Goal: Information Seeking & Learning: Understand process/instructions

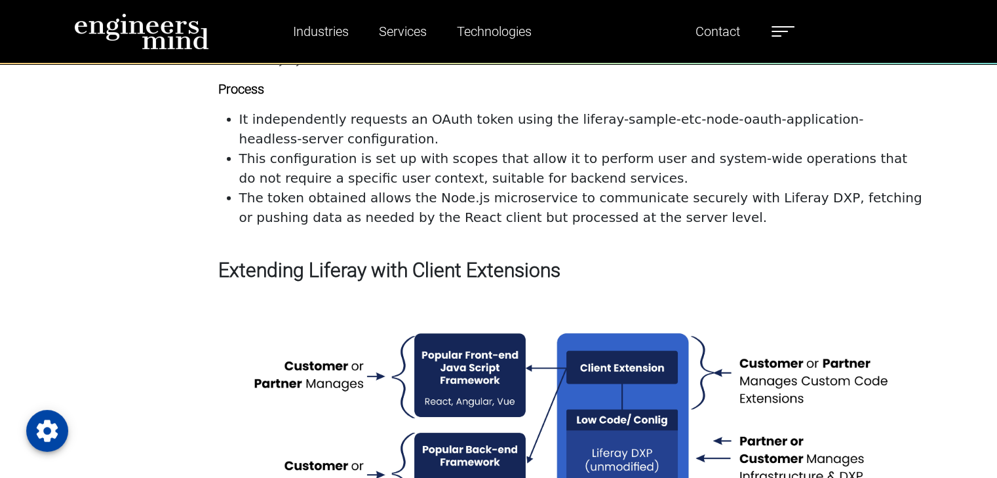
scroll to position [4193, 0]
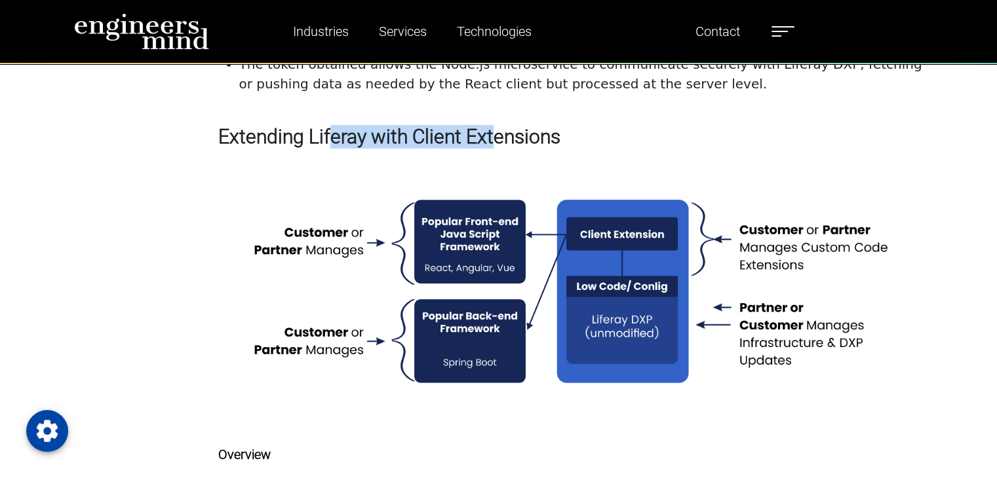
drag, startPoint x: 325, startPoint y: 132, endPoint x: 491, endPoint y: 126, distance: 166.6
click at [491, 126] on h3 "Extending Liferay with Client Extensions" at bounding box center [570, 137] width 705 height 24
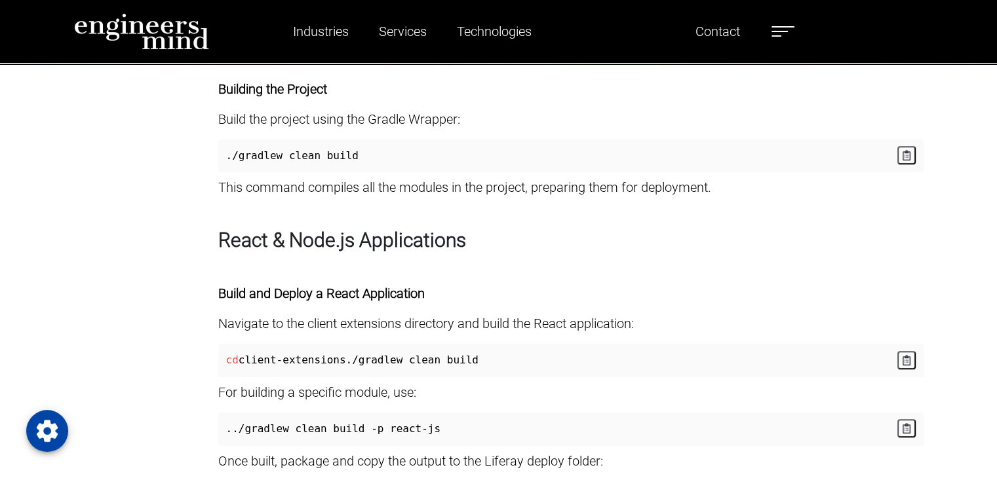
scroll to position [6014, 0]
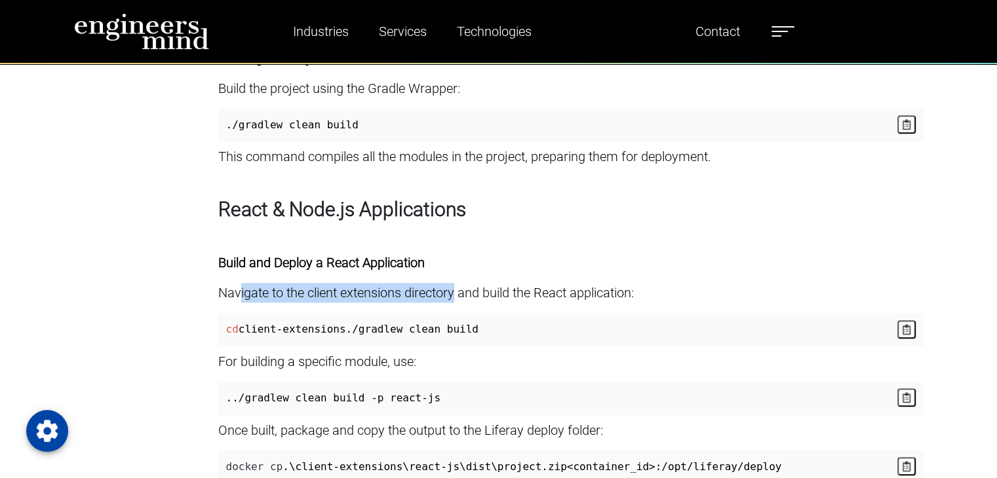
drag, startPoint x: 237, startPoint y: 320, endPoint x: 458, endPoint y: 323, distance: 220.8
click at [458, 303] on p "Navigate to the client extensions directory and build the React application:" at bounding box center [570, 293] width 705 height 20
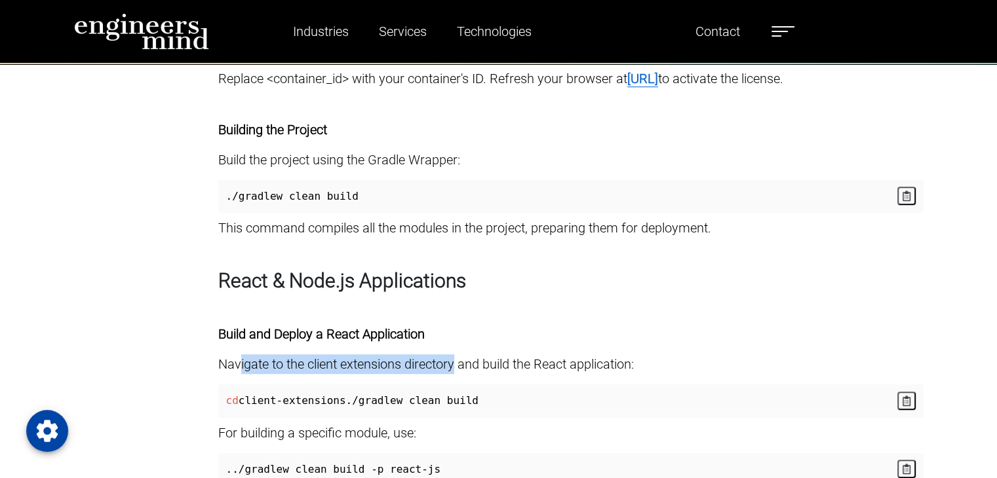
scroll to position [5775, 0]
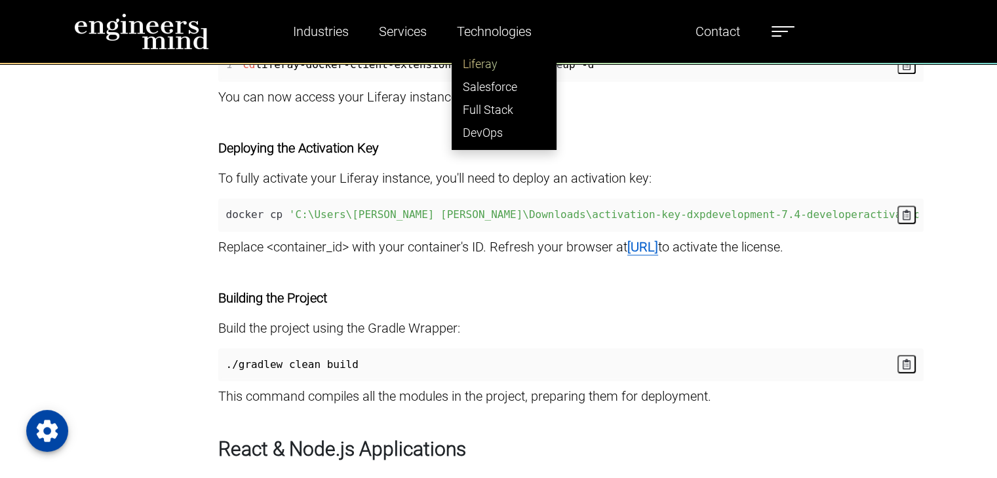
click at [491, 56] on link "Liferay" at bounding box center [504, 63] width 104 height 23
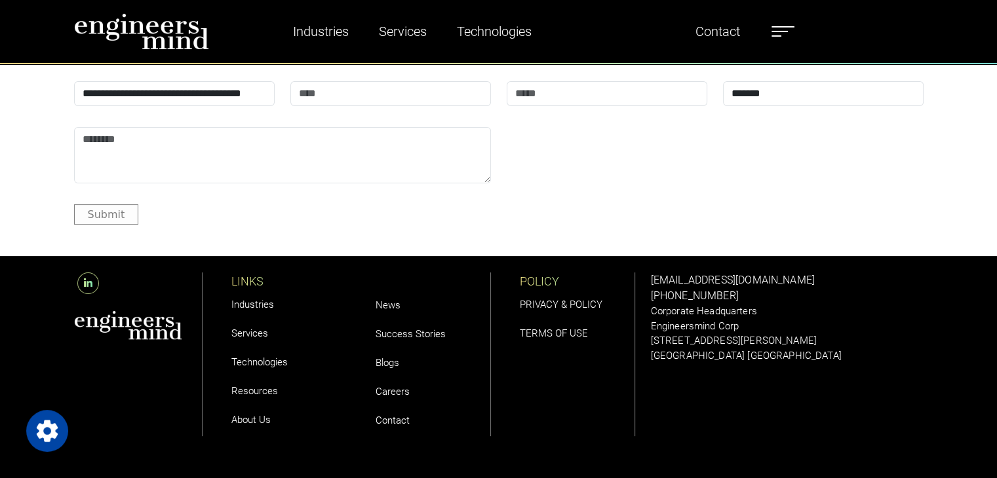
scroll to position [5323, 0]
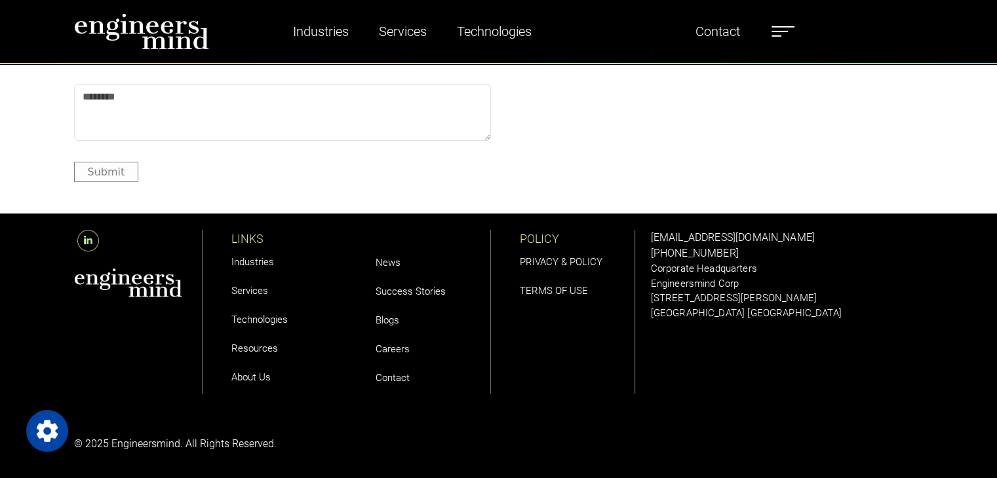
click at [375, 325] on link "Blogs" at bounding box center [387, 321] width 24 height 12
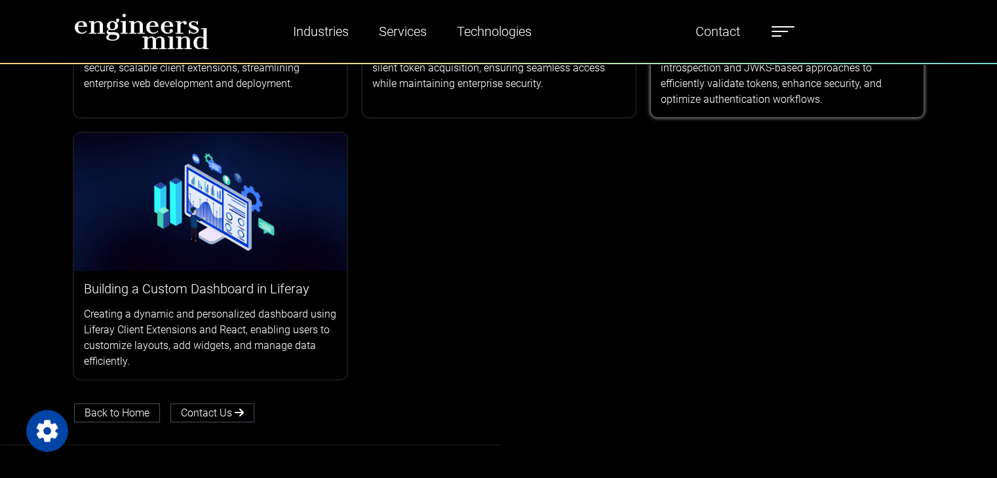
scroll to position [328, 0]
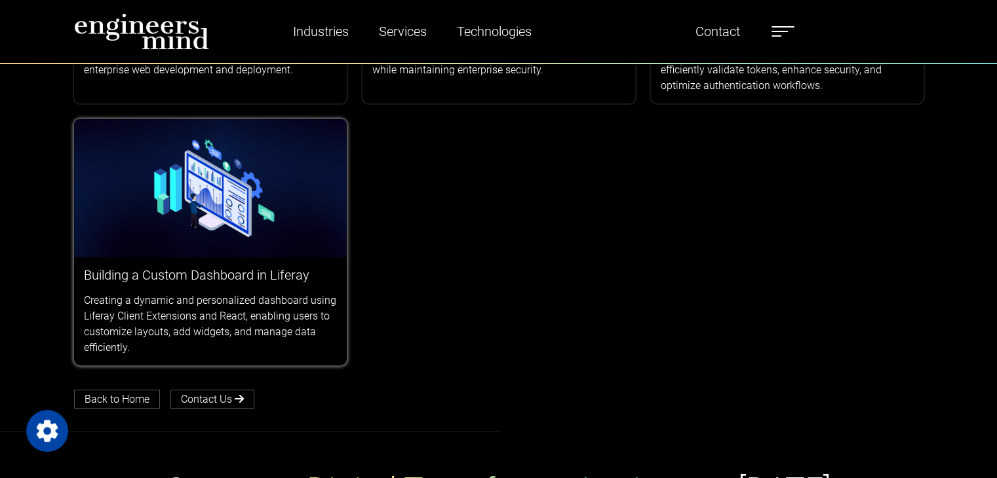
click at [199, 326] on p "Creating a dynamic and personalized dashboard using Liferay Client Extensions a…" at bounding box center [210, 324] width 253 height 63
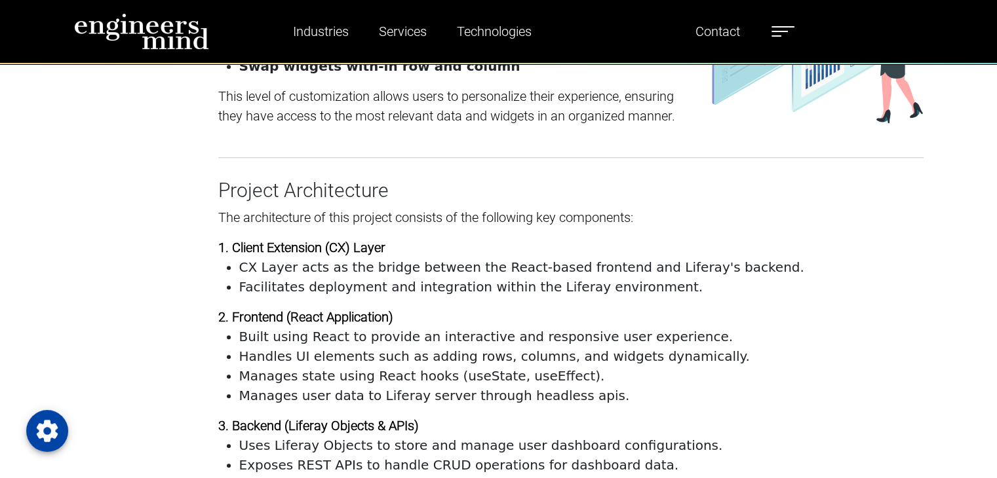
scroll to position [1376, 0]
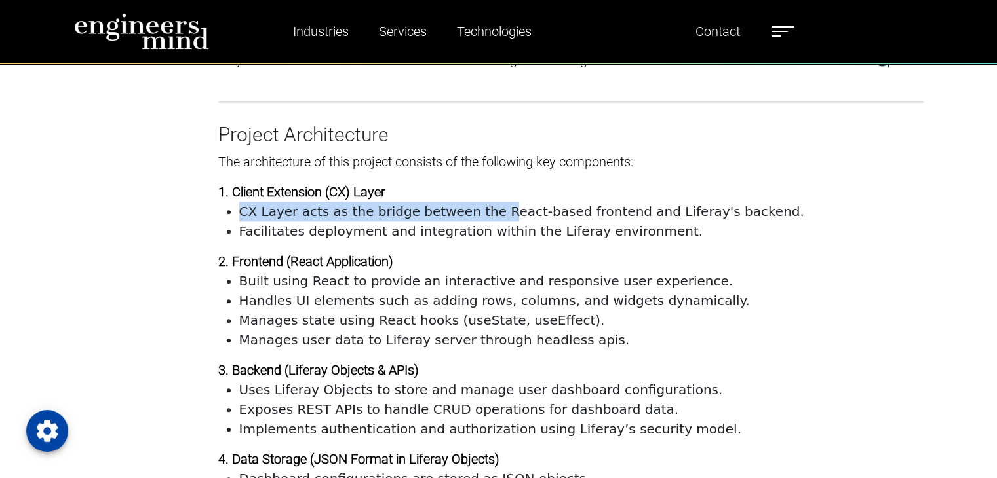
drag, startPoint x: 241, startPoint y: 210, endPoint x: 485, endPoint y: 213, distance: 243.8
click at [485, 213] on li "CX Layer acts as the bridge between the React-based frontend and Liferay's back…" at bounding box center [581, 212] width 684 height 20
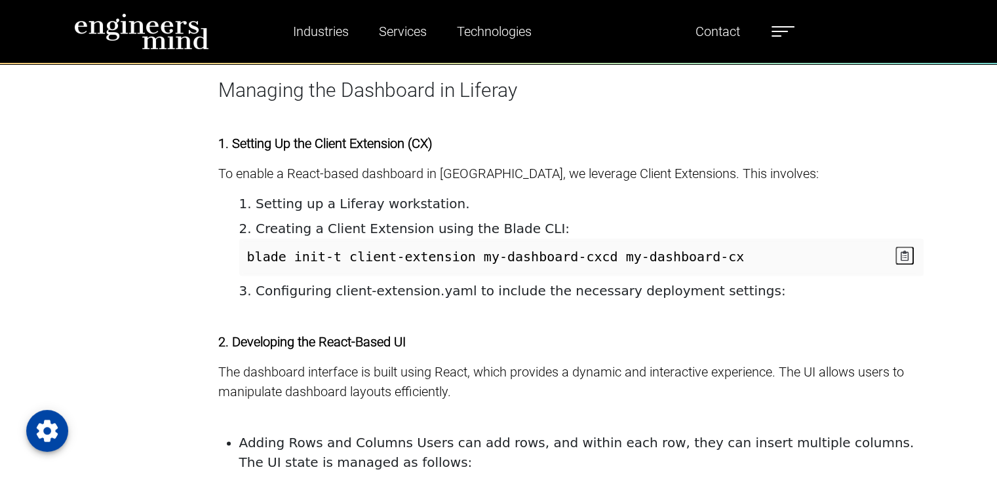
scroll to position [1966, 0]
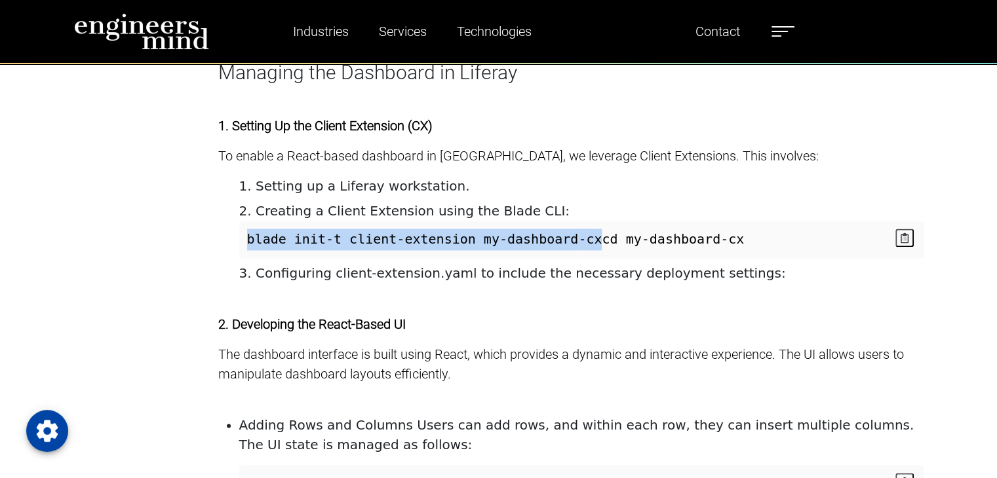
drag, startPoint x: 246, startPoint y: 238, endPoint x: 590, endPoint y: 235, distance: 344.0
click at [590, 235] on span "blade init - t client - extension my - dashboard - cx cd my - dashboard - cx" at bounding box center [580, 239] width 676 height 32
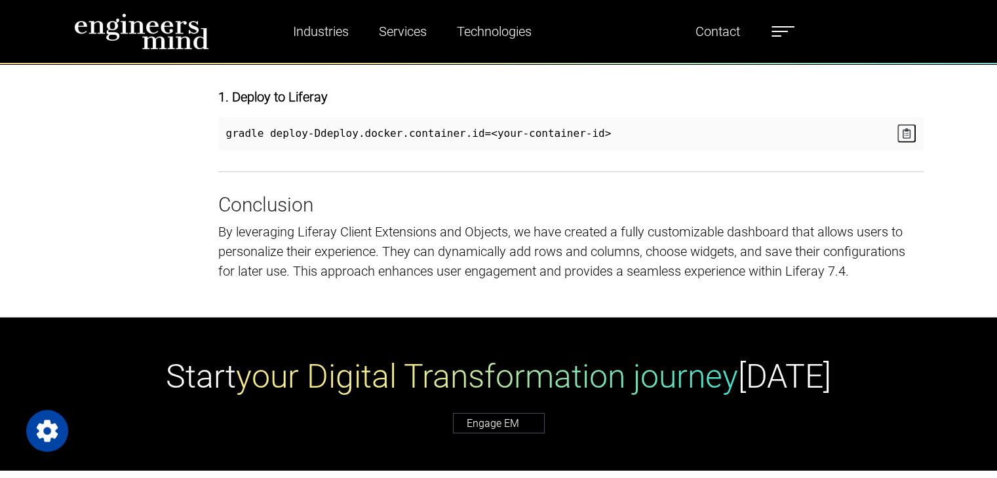
scroll to position [3276, 0]
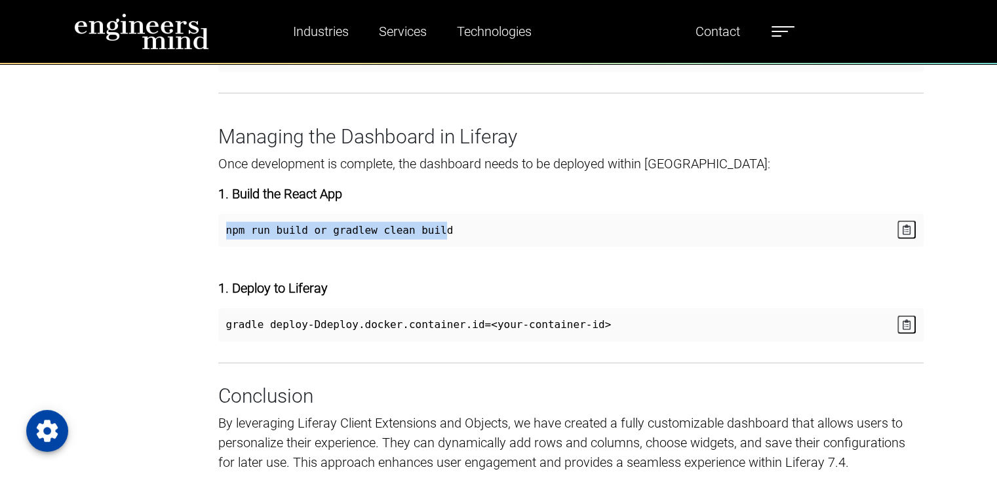
drag, startPoint x: 221, startPoint y: 259, endPoint x: 430, endPoint y: 259, distance: 208.4
click at [430, 245] on code "npm run build or gradlew clean build" at bounding box center [340, 231] width 238 height 28
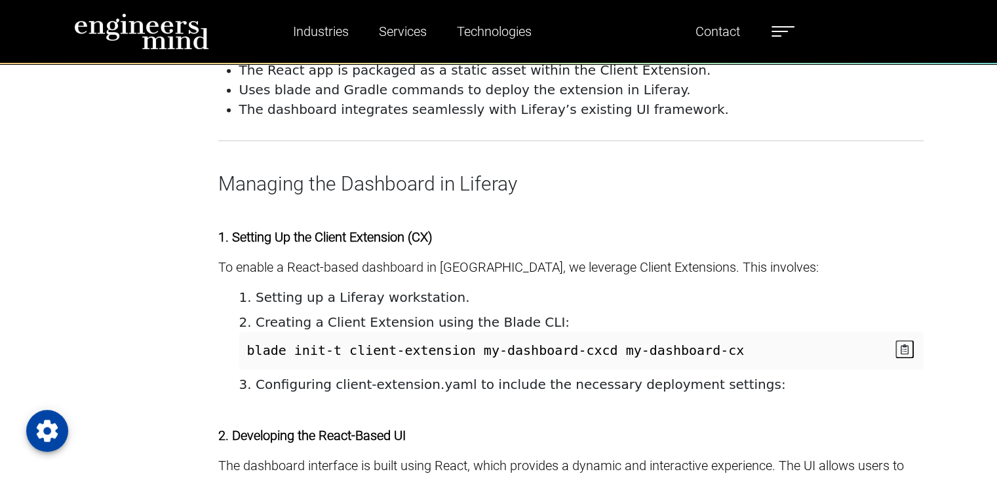
scroll to position [1835, 0]
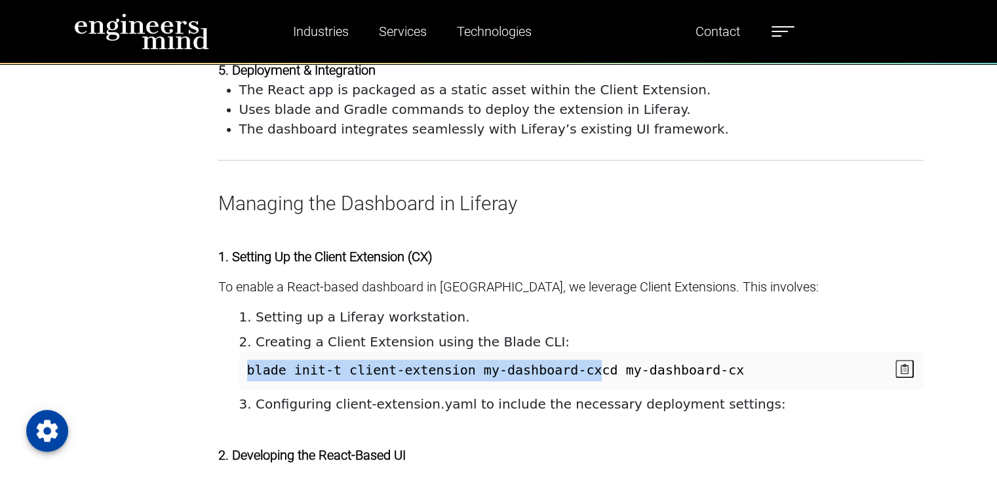
drag, startPoint x: 246, startPoint y: 369, endPoint x: 593, endPoint y: 366, distance: 346.6
click at [593, 366] on span "blade init - t client - extension my - dashboard - cx cd my - dashboard - cx" at bounding box center [580, 370] width 676 height 32
copy code "blade init - t client - extension my - dashboard - cx"
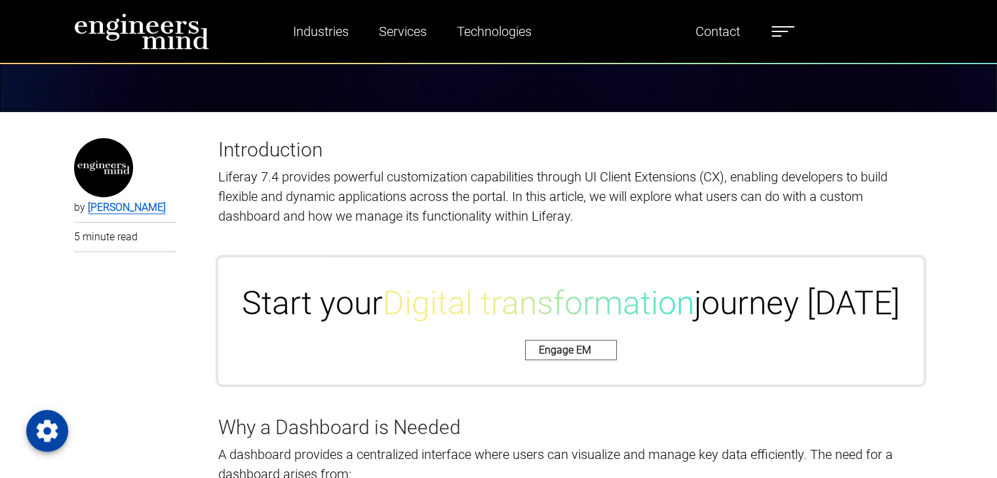
scroll to position [449, 0]
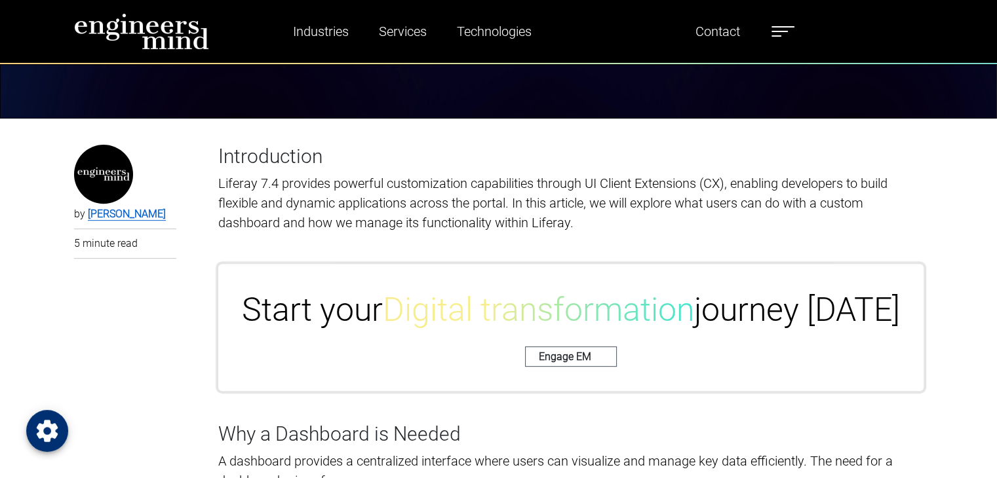
click at [54, 433] on icon "Open Privacy Settings" at bounding box center [47, 431] width 21 height 22
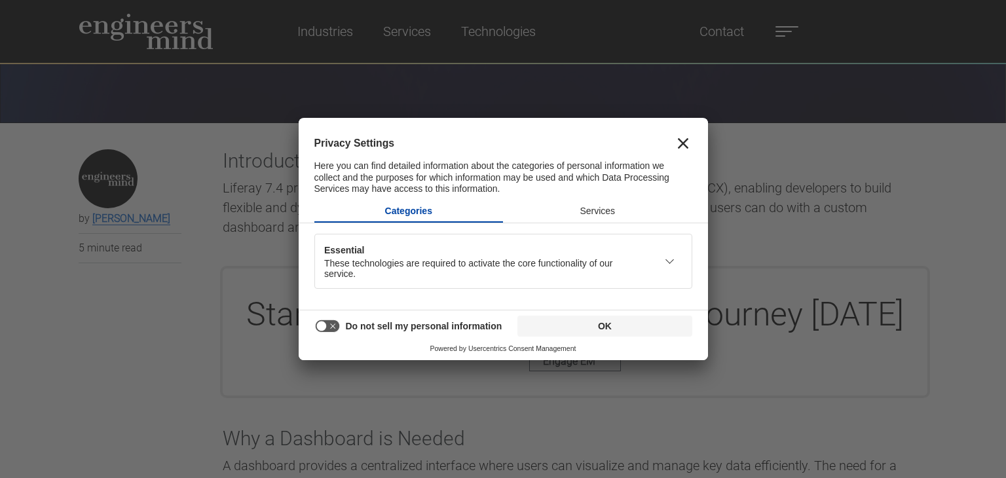
drag, startPoint x: 678, startPoint y: 144, endPoint x: 655, endPoint y: 215, distance: 74.4
click at [677, 210] on div "Privacy Settings Here you can find detailed information about the categories of…" at bounding box center [504, 214] width 410 height 191
click at [588, 218] on button "Services" at bounding box center [597, 211] width 189 height 21
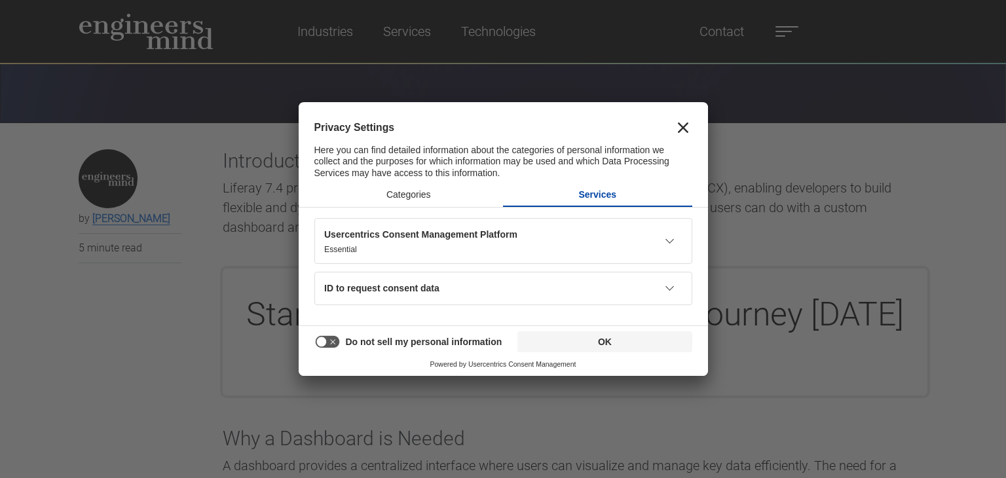
click at [685, 132] on icon "Close" at bounding box center [683, 128] width 10 height 10
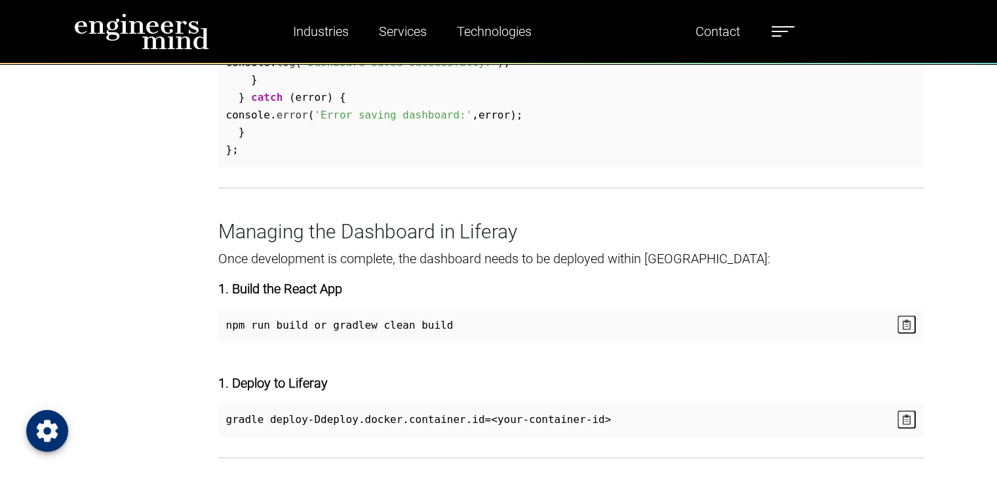
scroll to position [3260, 0]
